Goal: Task Accomplishment & Management: Manage account settings

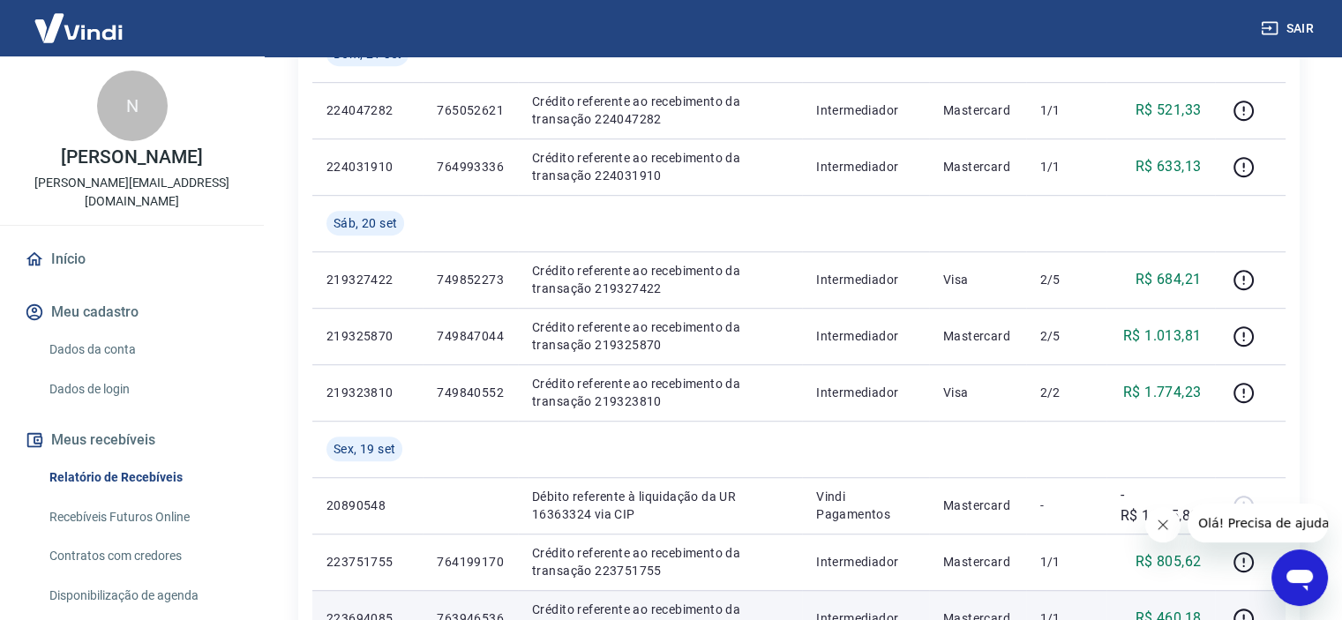
scroll to position [1059, 0]
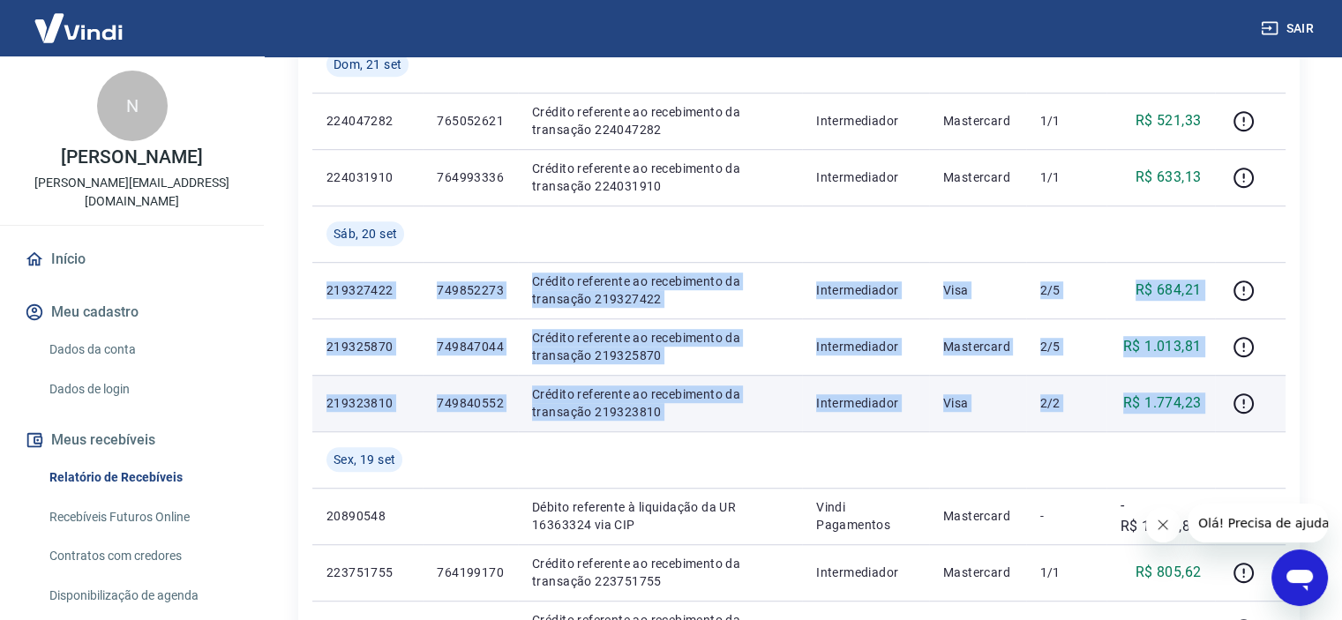
drag, startPoint x: 324, startPoint y: 286, endPoint x: 1214, endPoint y: 409, distance: 898.9
click at [1215, 409] on tbody "[DATE] 20979455 Débito referente à liquidação da UR 16440581 via CIP Vindi Paga…" at bounding box center [798, 64] width 973 height 1525
copy tbody "219327422 749852273 Crédito referente ao recebimento da transação 219327422 Int…"
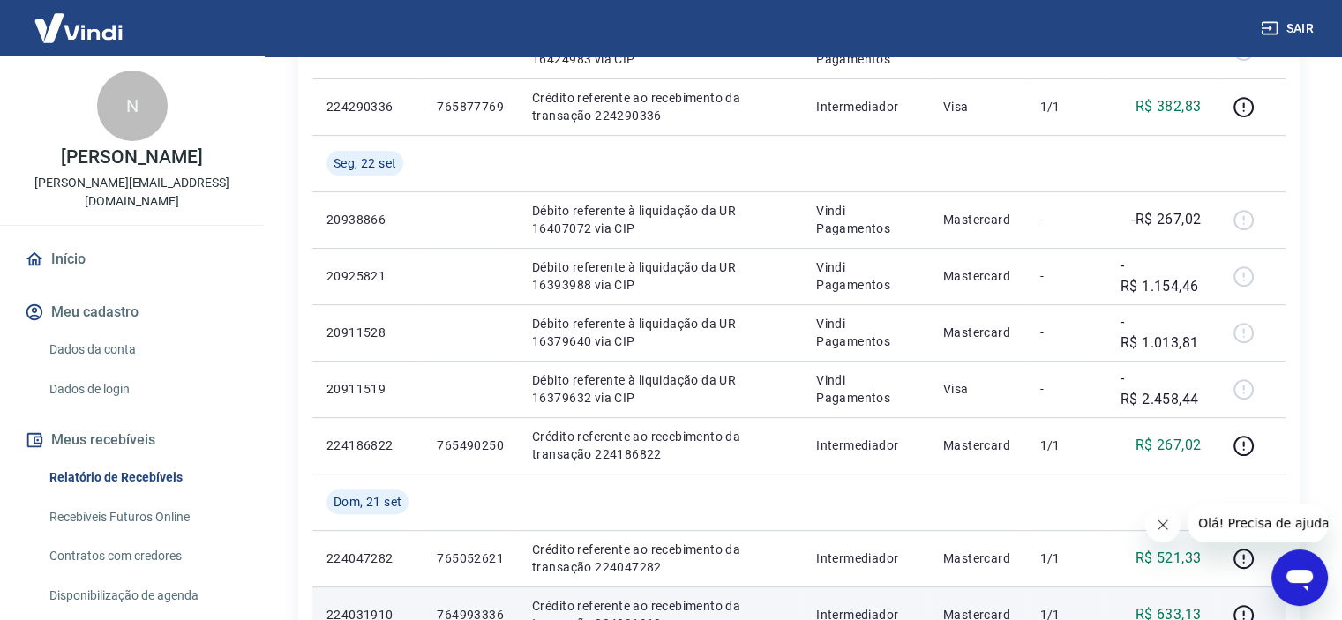
scroll to position [618, 0]
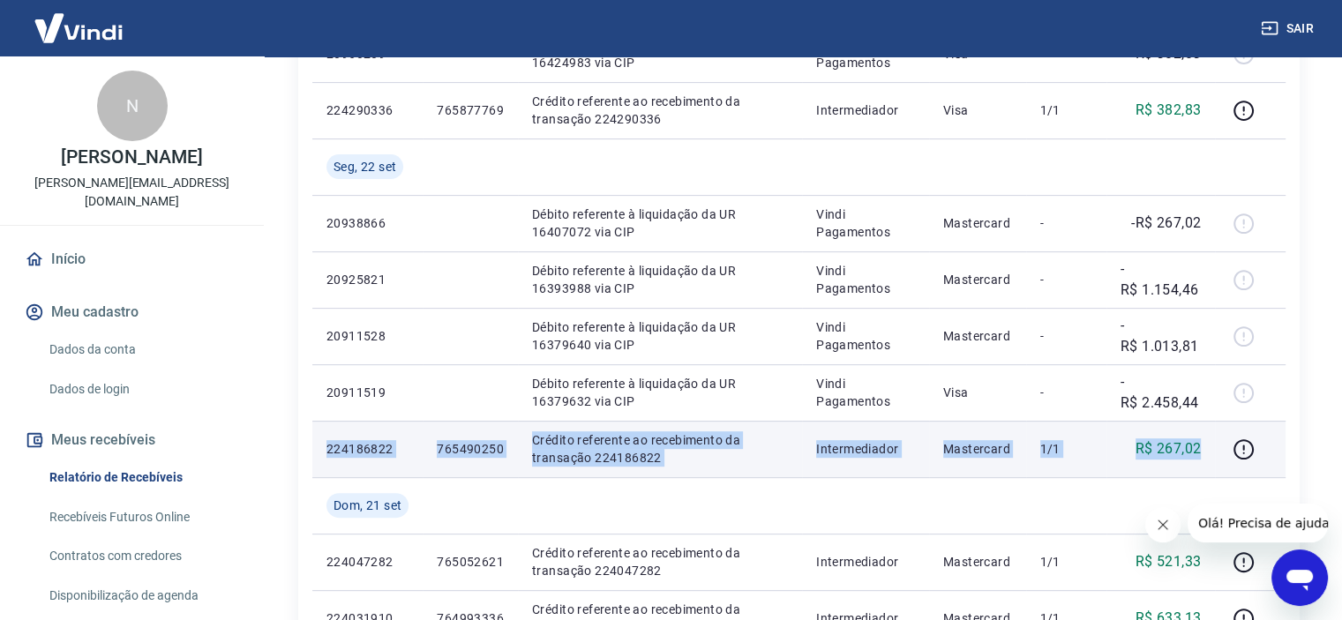
drag, startPoint x: 328, startPoint y: 447, endPoint x: 1198, endPoint y: 450, distance: 870.2
click at [1198, 450] on tr "224186822 765490250 Crédito referente ao recebimento da transação 224186822 Int…" at bounding box center [798, 449] width 973 height 56
copy tr "224186822 765490250 Crédito referente ao recebimento da transação 224186822 Int…"
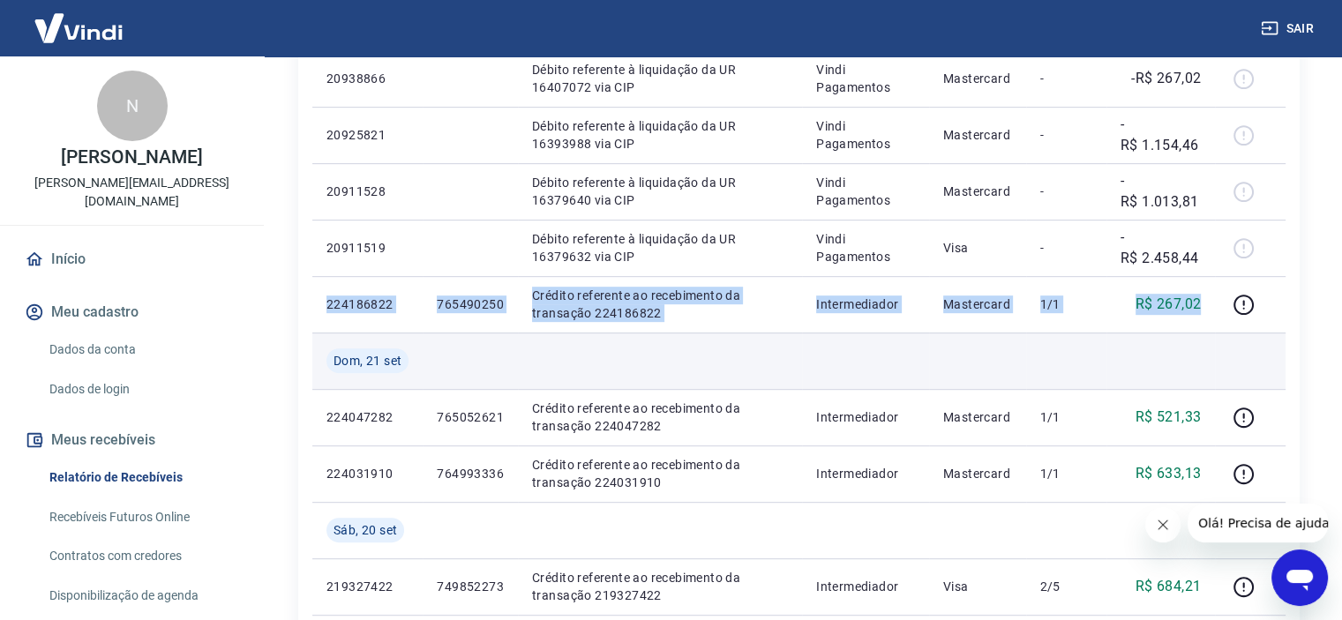
scroll to position [794, 0]
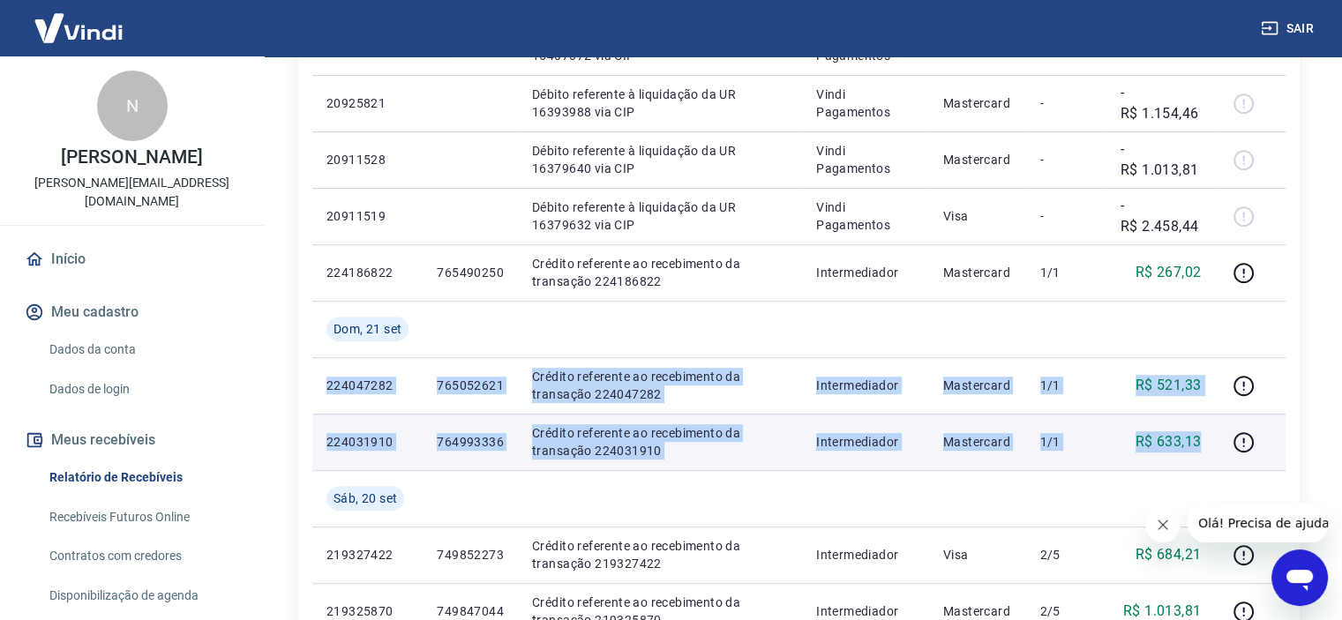
drag, startPoint x: 318, startPoint y: 384, endPoint x: 1206, endPoint y: 447, distance: 890.1
click at [1206, 447] on tbody "[DATE] 20979455 Débito referente à liquidação da UR 16440581 via CIP Vindi Paga…" at bounding box center [798, 329] width 973 height 1525
copy tbody "224047282 765052621 Crédito referente ao recebimento da transação 224047282 Int…"
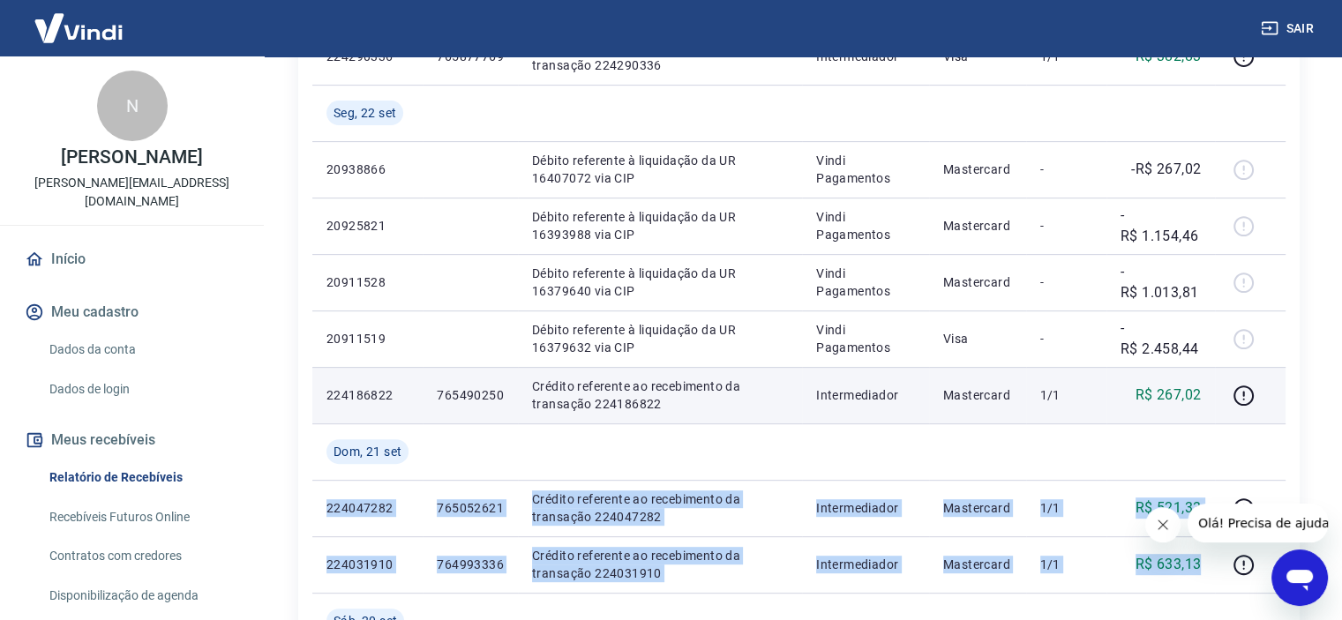
scroll to position [583, 0]
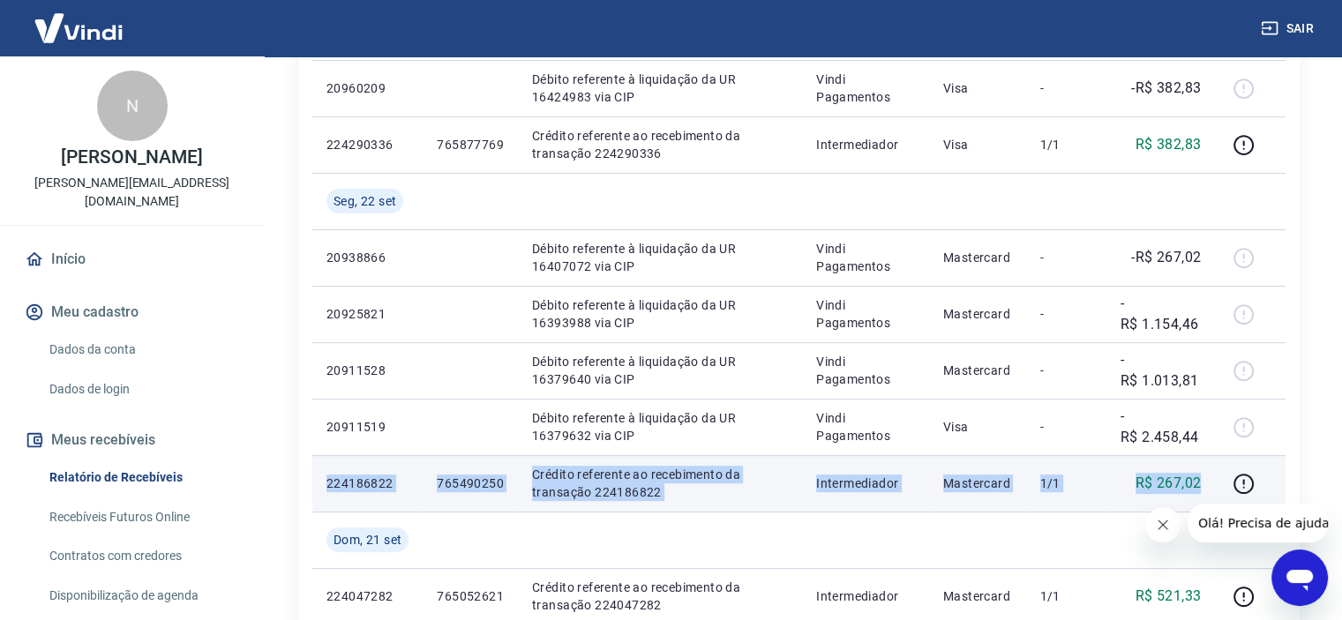
drag, startPoint x: 1211, startPoint y: 482, endPoint x: 325, endPoint y: 484, distance: 886.1
click at [325, 484] on tr "224186822 765490250 Crédito referente ao recebimento da transação 224186822 Int…" at bounding box center [798, 483] width 973 height 56
copy tr "224186822 765490250 Crédito referente ao recebimento da transação 224186822 Int…"
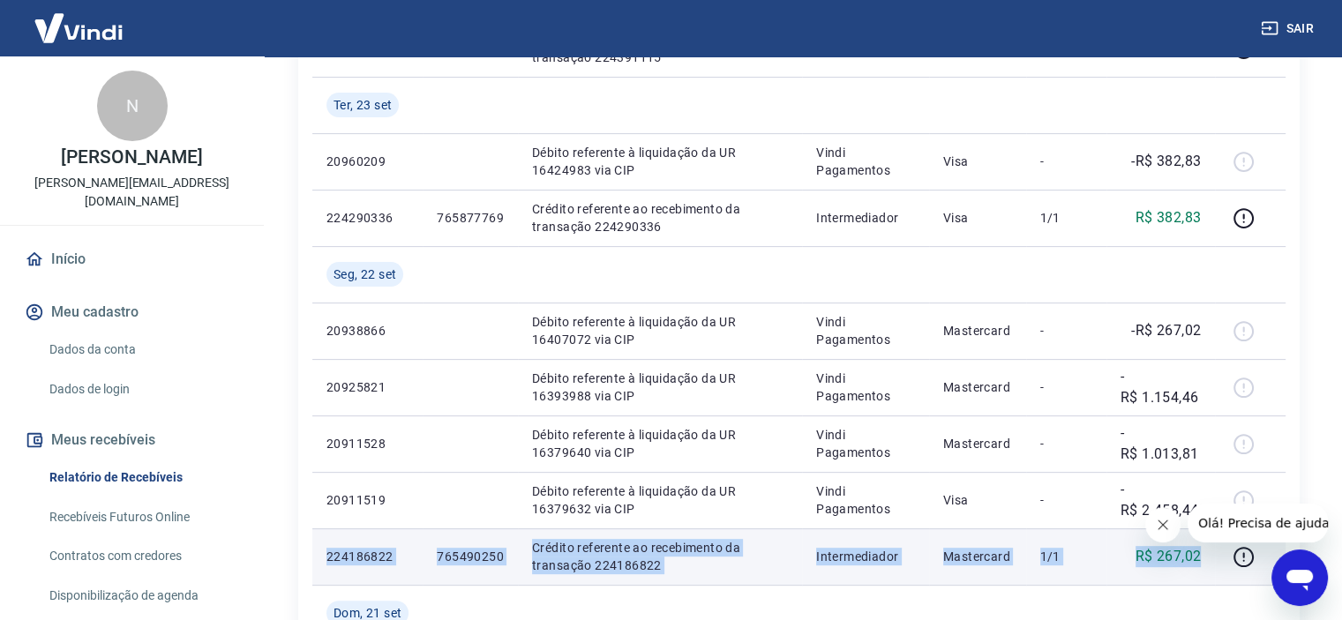
scroll to position [407, 0]
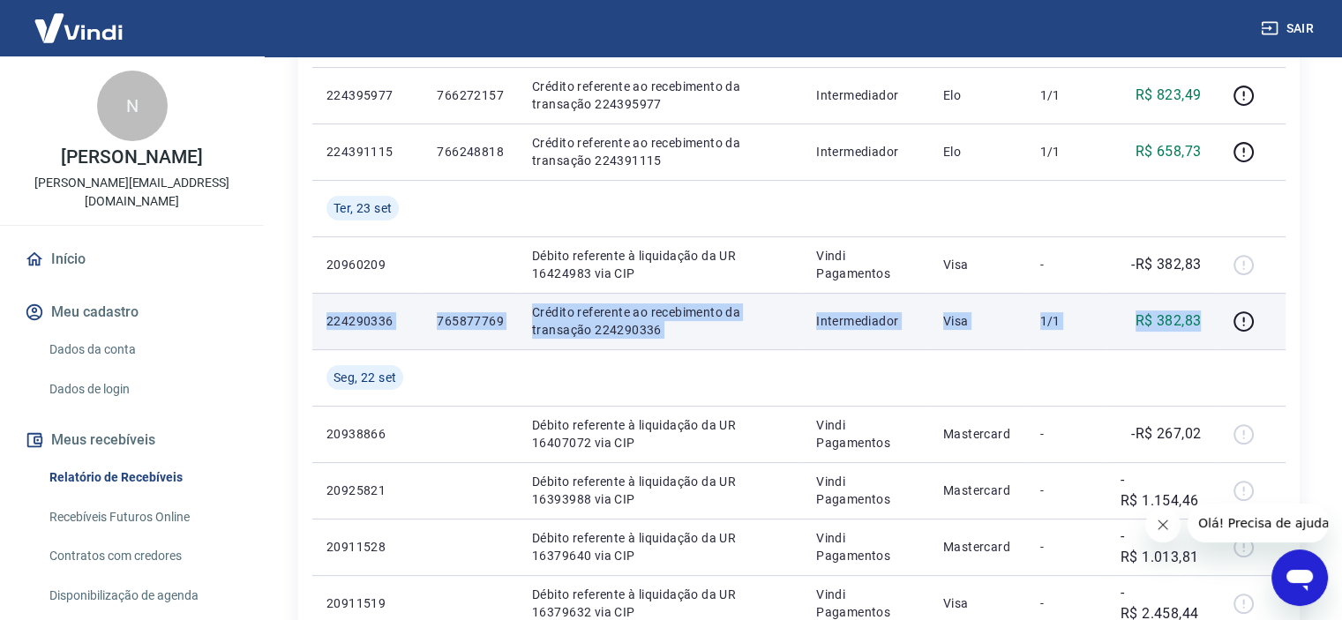
drag, startPoint x: 1198, startPoint y: 319, endPoint x: 318, endPoint y: 317, distance: 880.8
click at [318, 317] on tr "224290336 765877769 Crédito referente ao recebimento da transação 224290336 Int…" at bounding box center [798, 321] width 973 height 56
copy tr "224290336 765877769 Crédito referente ao recebimento da transação 224290336 Int…"
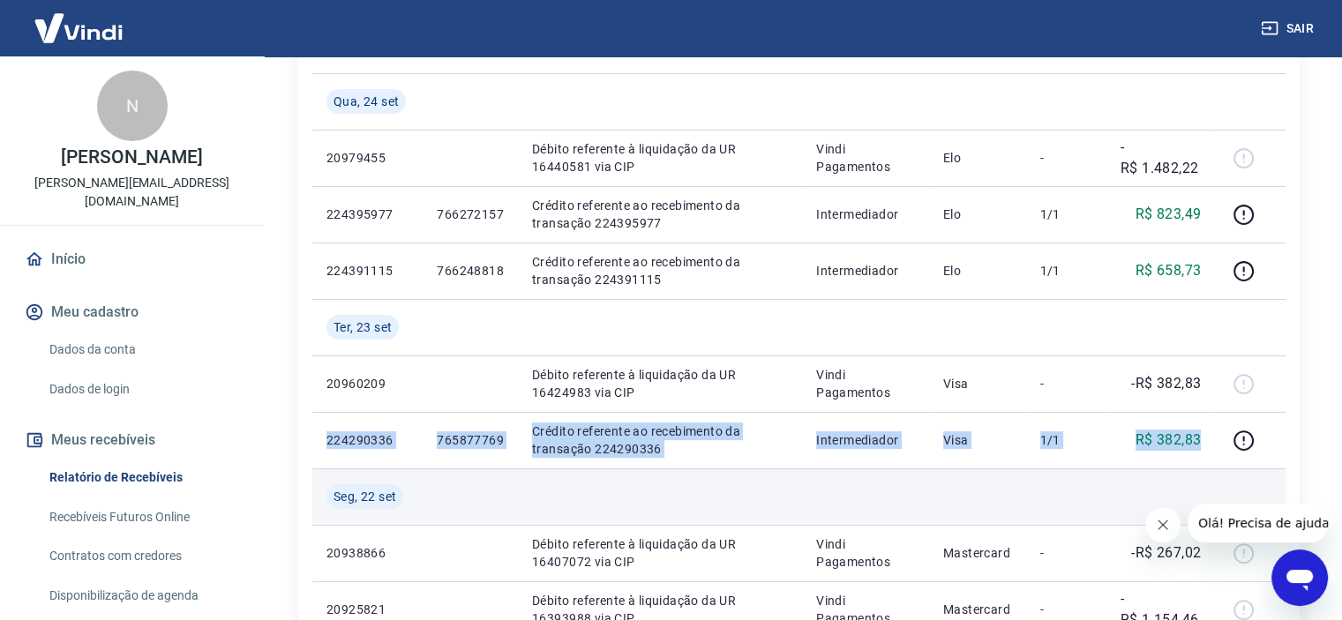
scroll to position [319, 0]
